Goal: Task Accomplishment & Management: Manage account settings

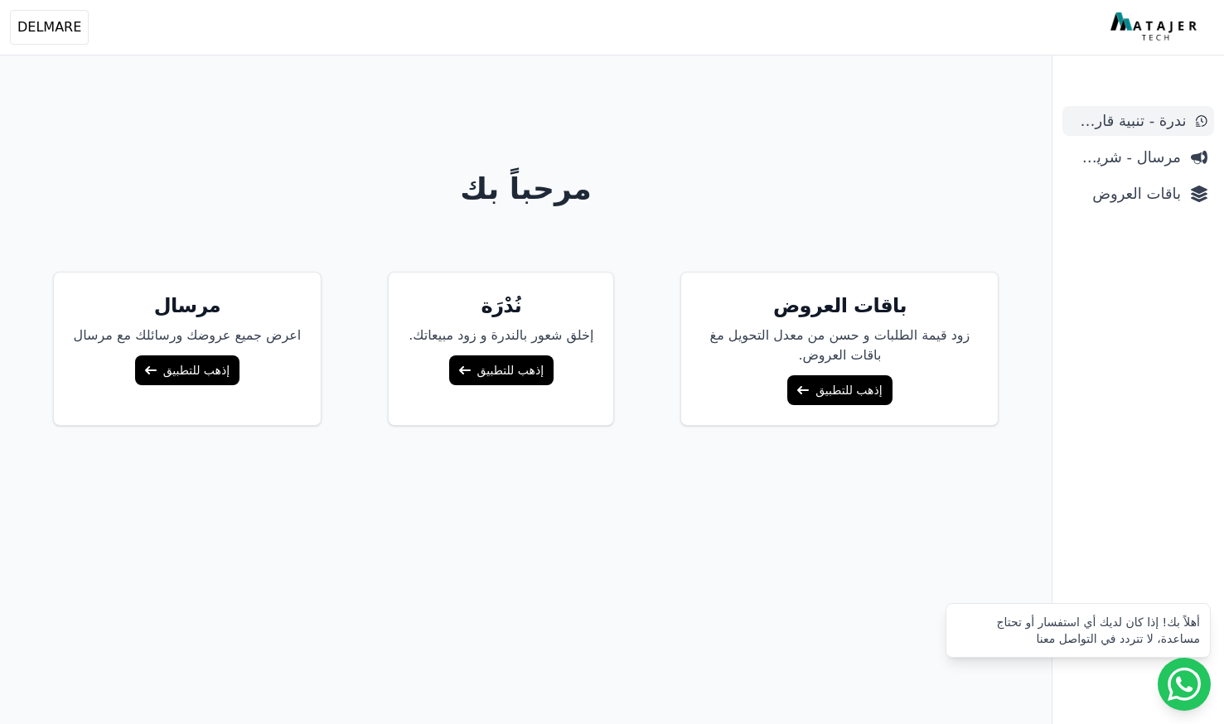
click at [1132, 115] on span "ندرة - تنبية قارب علي النفاذ" at bounding box center [1127, 120] width 117 height 23
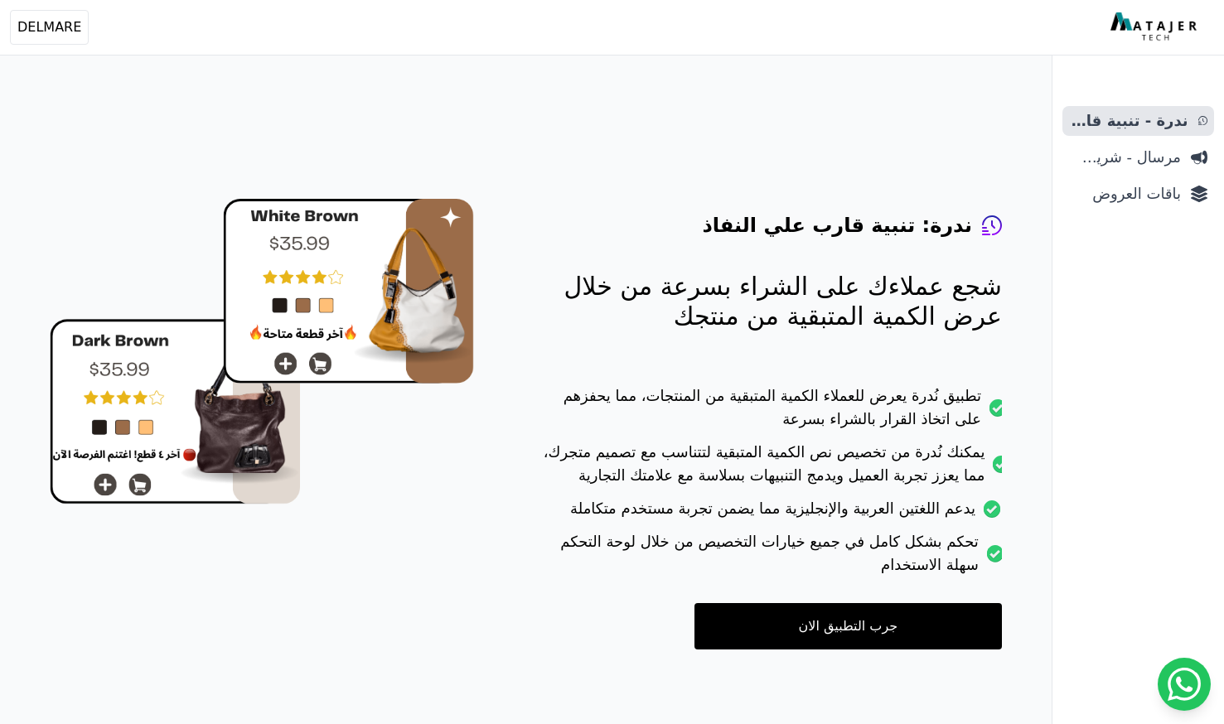
click at [1126, 211] on div "ندرة - تنبية قارب علي النفاذ مرسال - شريط دعاية باقات العروض" at bounding box center [1139, 415] width 172 height 618
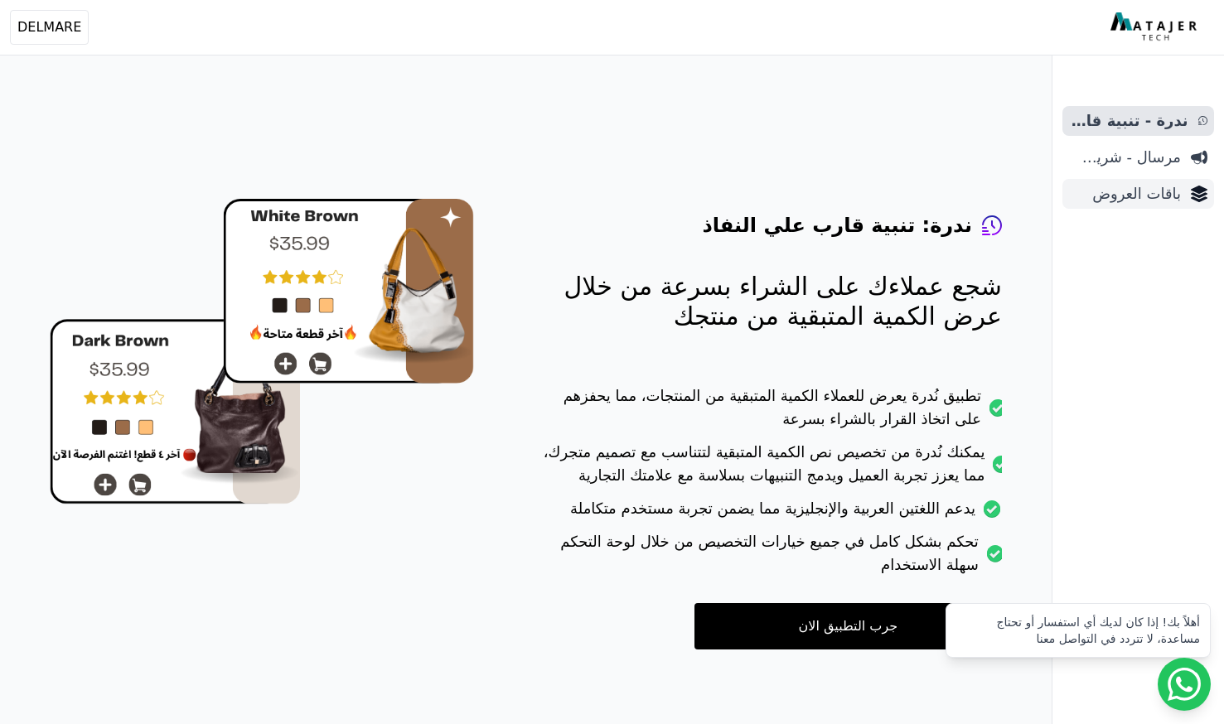
click at [1127, 203] on span "باقات العروض" at bounding box center [1125, 193] width 112 height 23
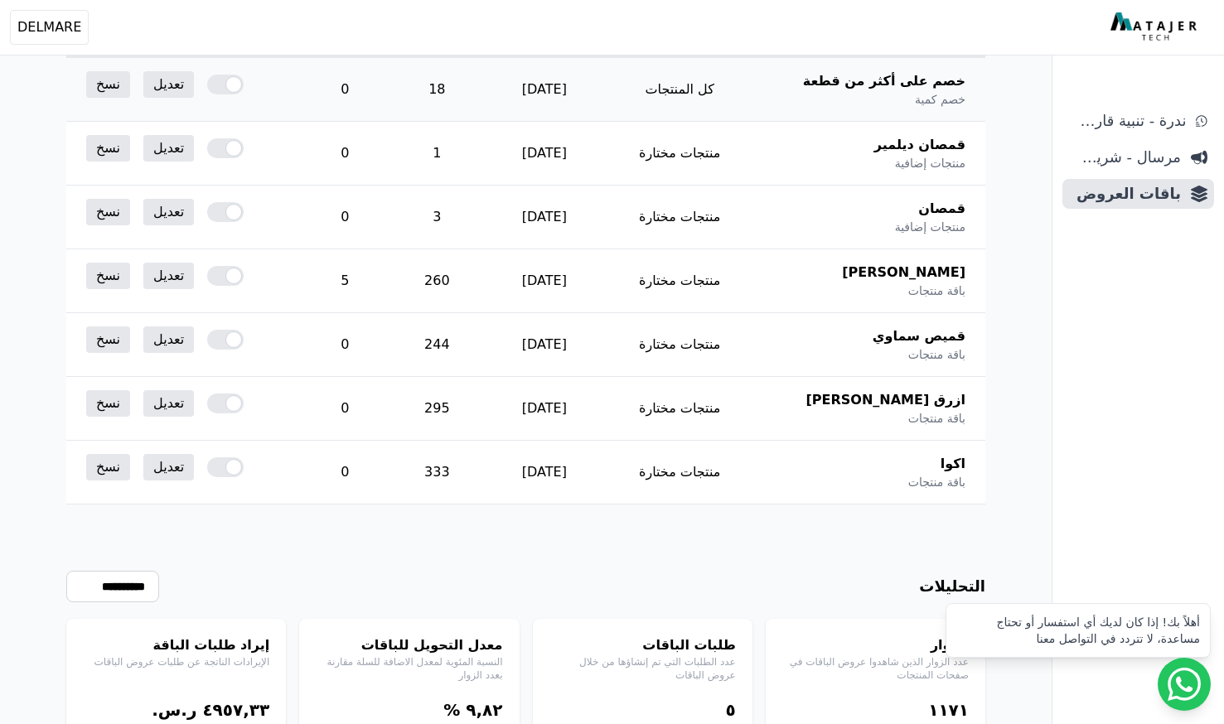
scroll to position [247, 0]
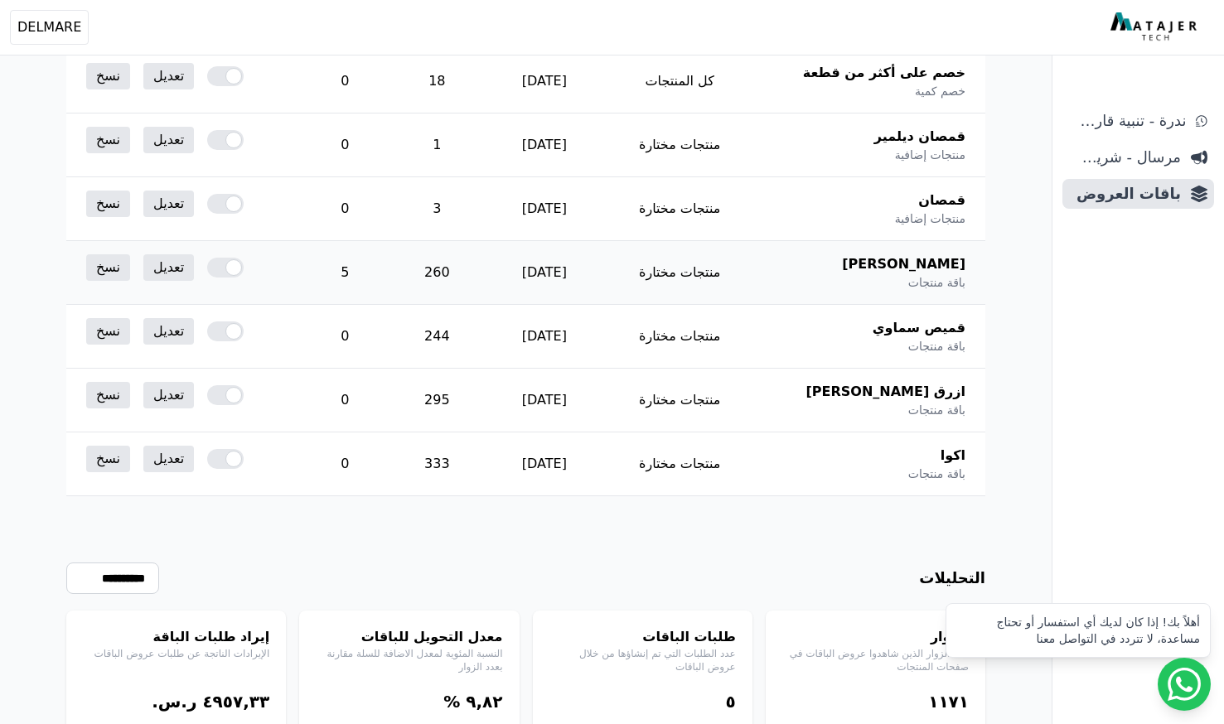
click at [228, 265] on div at bounding box center [225, 268] width 36 height 20
click at [225, 334] on div at bounding box center [225, 332] width 36 height 20
click at [221, 398] on div at bounding box center [225, 395] width 36 height 20
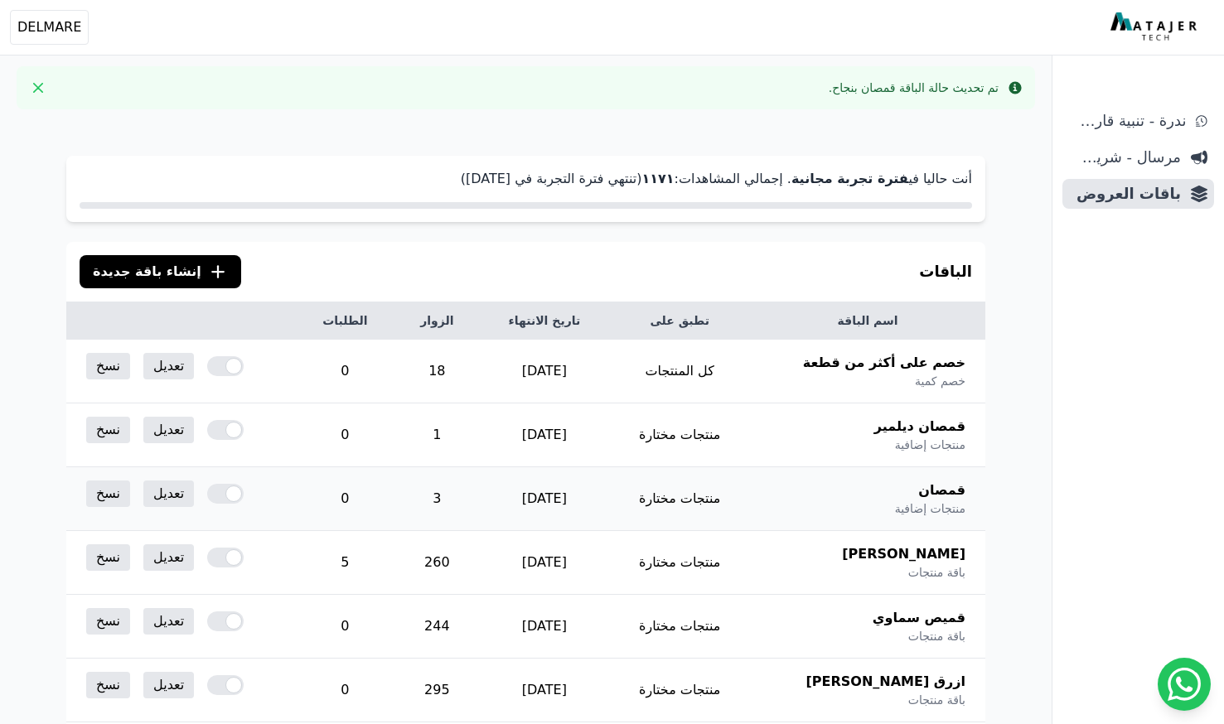
click at [225, 488] on div at bounding box center [225, 494] width 36 height 20
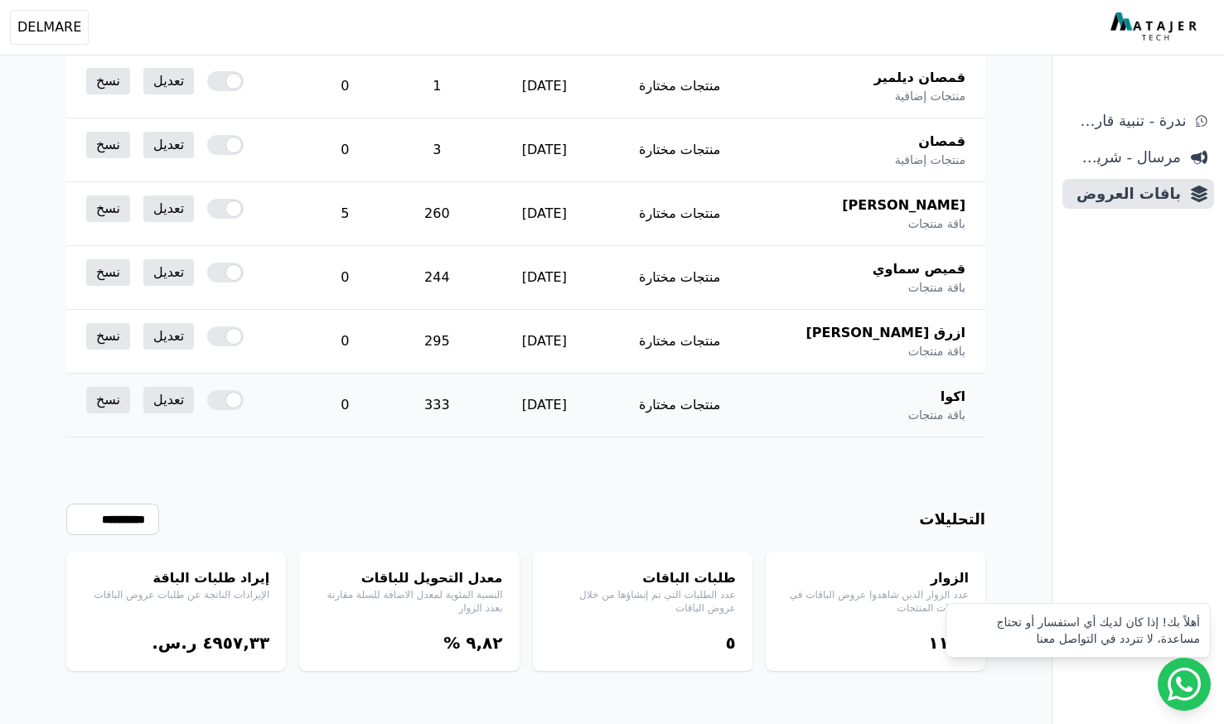
click at [227, 398] on div at bounding box center [225, 400] width 36 height 20
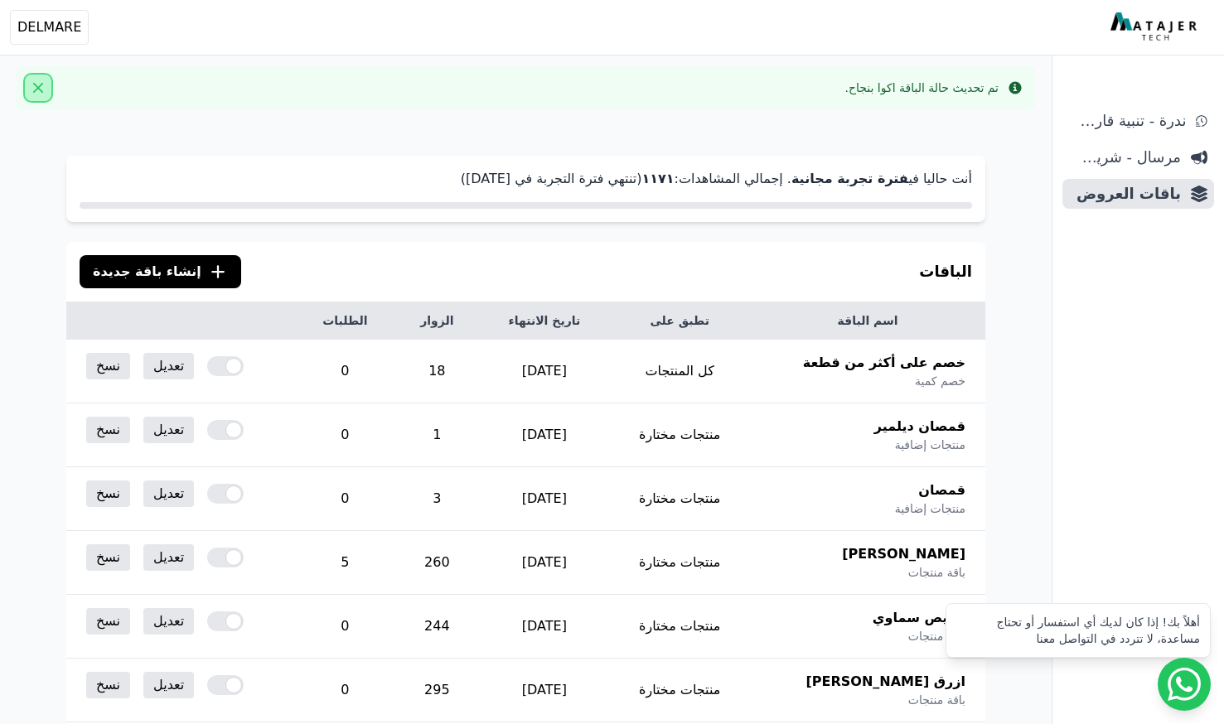
click at [40, 90] on icon "Close" at bounding box center [38, 88] width 8 height 8
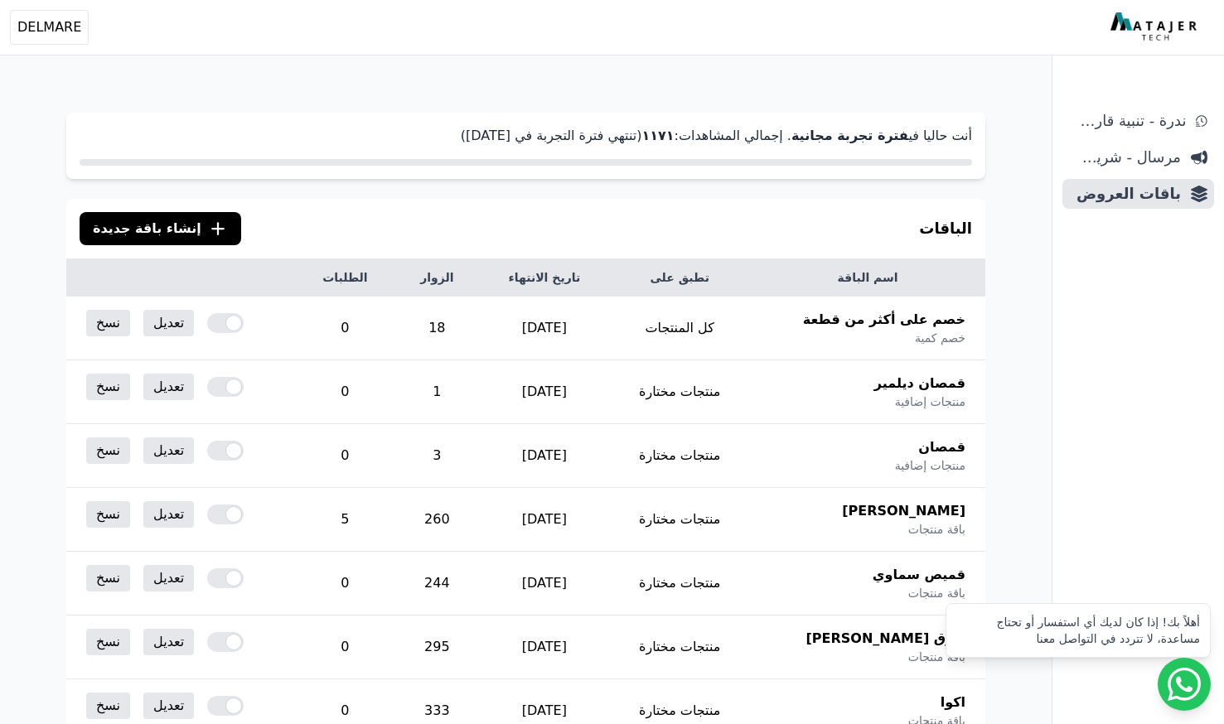
click at [41, 90] on div "أنت حاليا في فترة تجربة مجانية . إجمالي المشاهدات: ١١٧١ (تنتهي فترة التجربة في …" at bounding box center [526, 555] width 1052 height 951
